Goal: Check status: Check status

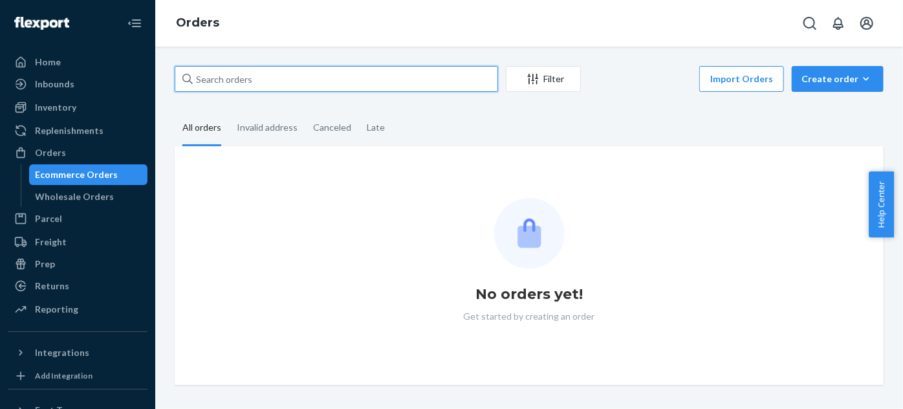
click at [281, 83] on input "text" at bounding box center [336, 79] width 323 height 26
paste input "3129432"
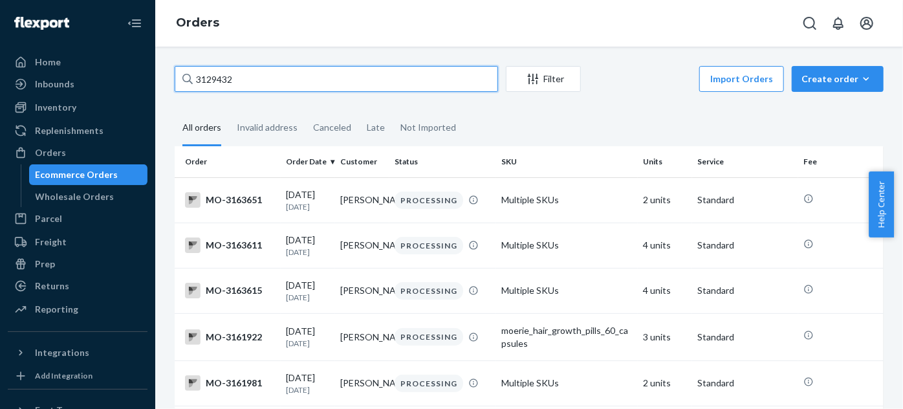
click at [213, 78] on input "3129432" at bounding box center [336, 79] width 323 height 26
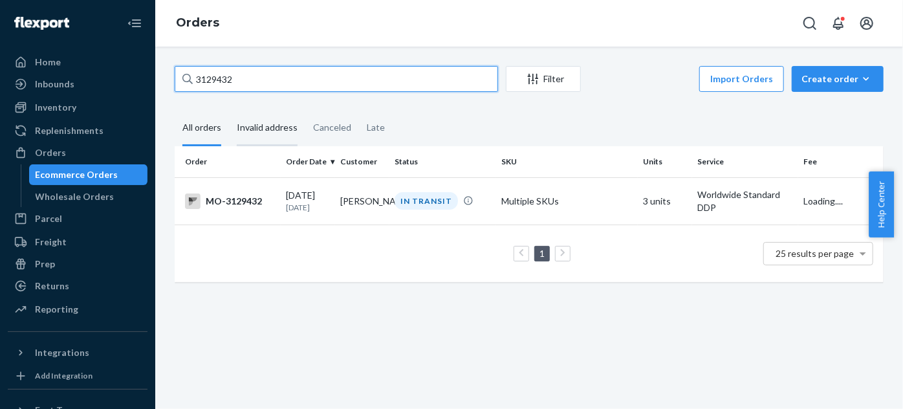
type input "3129432"
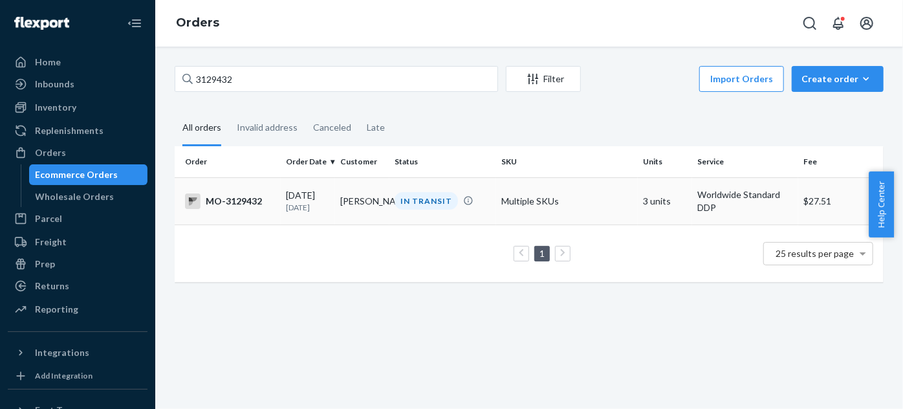
click at [405, 189] on td "IN TRANSIT" at bounding box center [442, 200] width 106 height 47
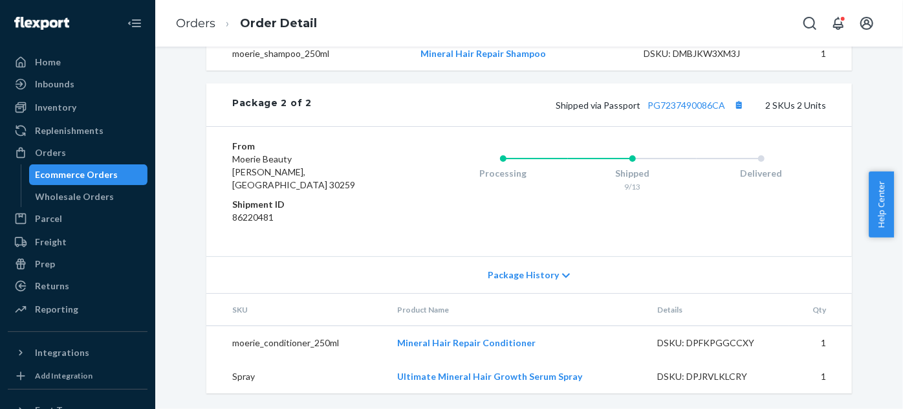
scroll to position [823, 0]
click at [682, 111] on link "PG7237490086CA" at bounding box center [686, 105] width 78 height 11
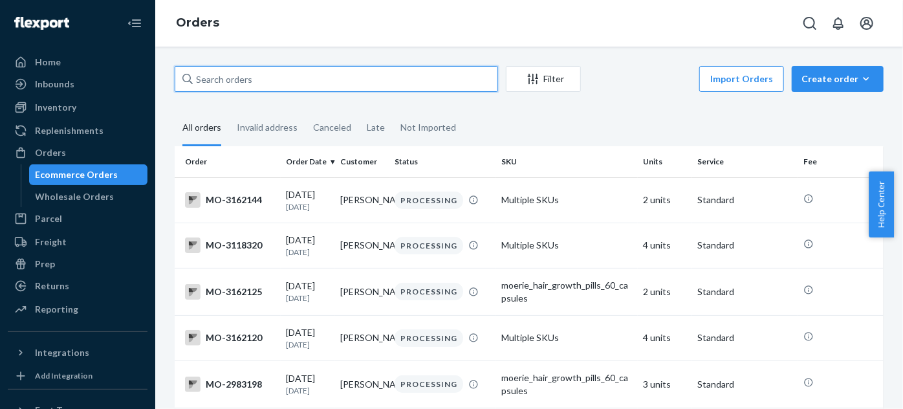
click at [298, 70] on input "text" at bounding box center [336, 79] width 323 height 26
click at [305, 86] on input "text" at bounding box center [336, 79] width 323 height 26
paste input "5 Tuscany Ravine"
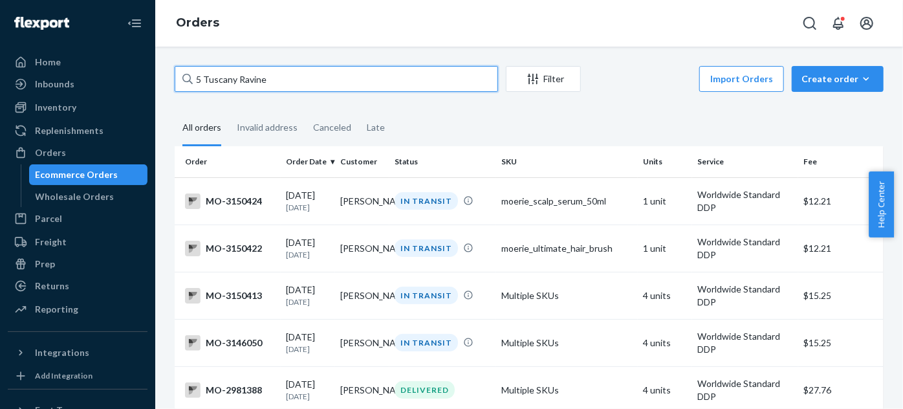
type input "5 Tuscany Ravine"
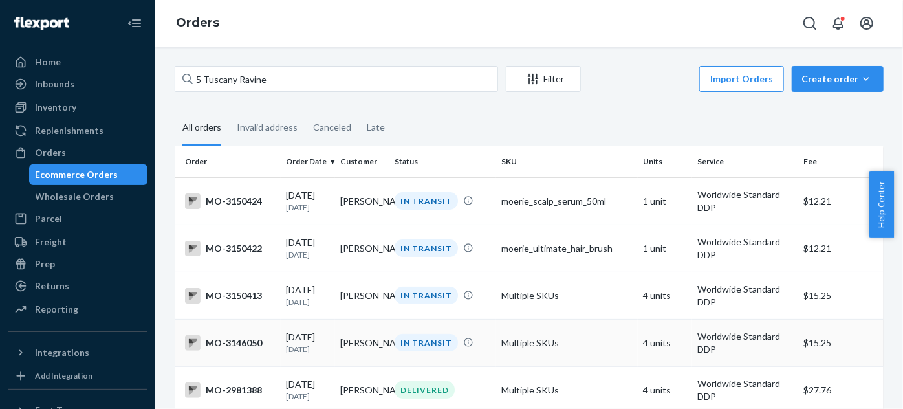
click at [404, 349] on div "IN TRANSIT" at bounding box center [426, 342] width 63 height 17
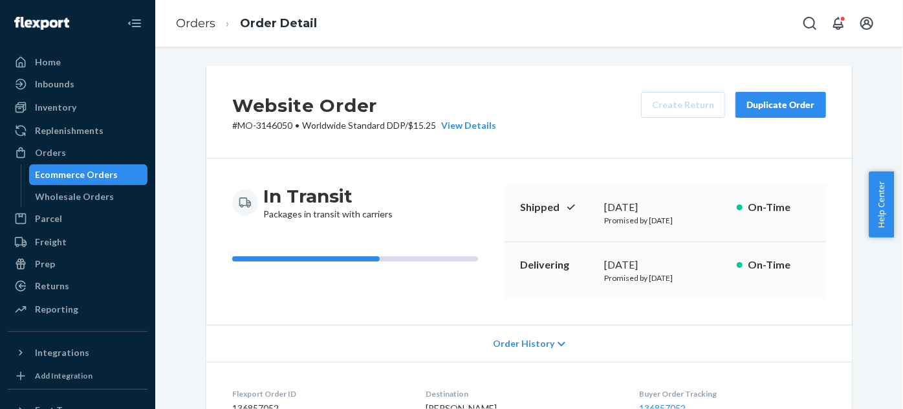
click at [264, 125] on p "# MO-3146050 • Worldwide Standard DDP / $15.25 View Details" at bounding box center [364, 125] width 264 height 13
copy p "3146050"
click at [270, 132] on div "Website Order # MO-3146050 • Worldwide Standard DDP / $15.25 View Details Creat…" at bounding box center [528, 112] width 645 height 92
click at [274, 123] on p "# MO-3146050 • Worldwide Standard DDP / $15.25 View Details" at bounding box center [364, 125] width 264 height 13
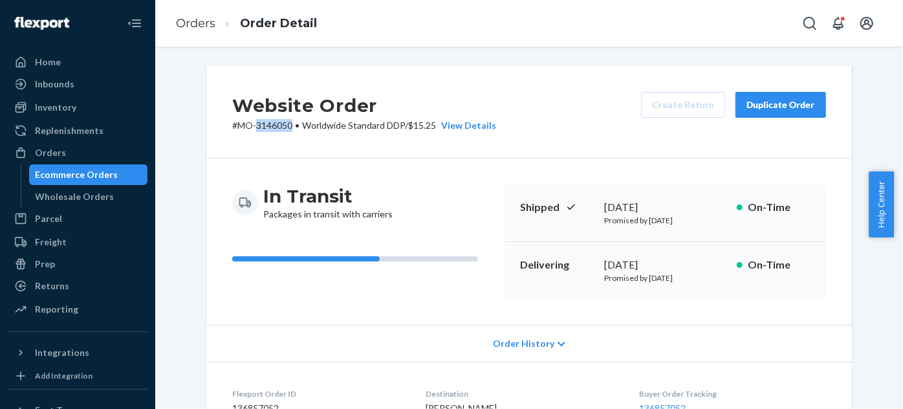
click at [274, 123] on p "# MO-3146050 • Worldwide Standard DDP / $15.25 View Details" at bounding box center [364, 125] width 264 height 13
copy p "3146050"
